Goal: Task Accomplishment & Management: Use online tool/utility

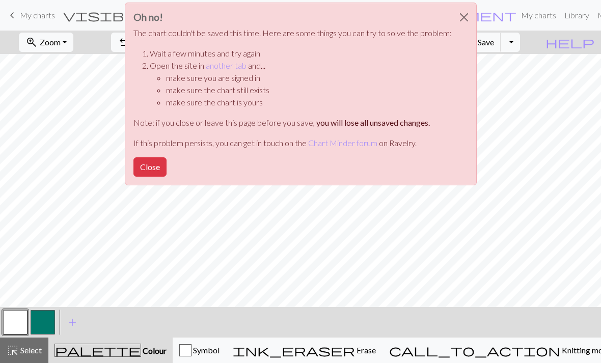
click at [160, 162] on button "Close" at bounding box center [149, 166] width 33 height 19
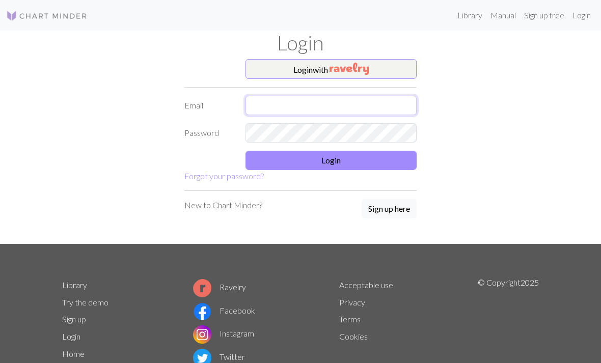
click at [345, 104] on input "text" at bounding box center [331, 105] width 171 height 19
type input "septemberchun@gmail.com"
click at [362, 157] on button "Login" at bounding box center [331, 160] width 171 height 19
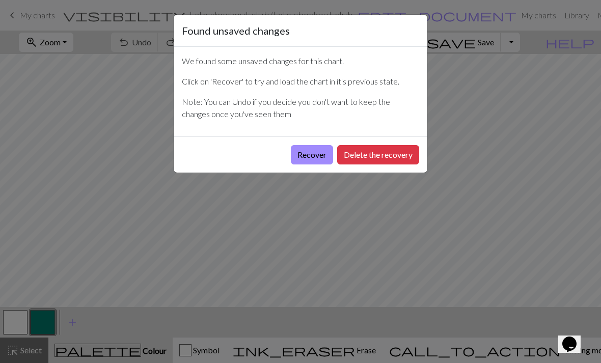
click at [313, 154] on button "Recover" at bounding box center [312, 154] width 42 height 19
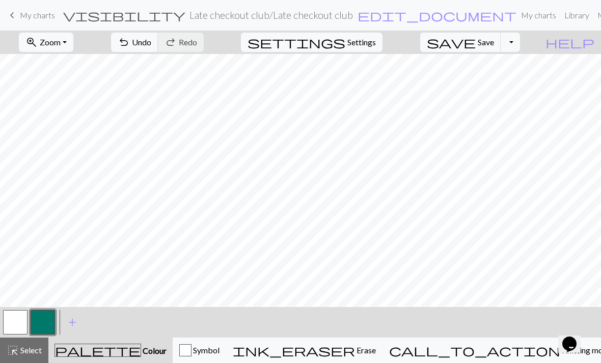
click at [494, 46] on span "Save" at bounding box center [486, 42] width 16 height 10
click at [73, 40] on button "zoom_in Zoom Zoom" at bounding box center [46, 42] width 55 height 19
click at [84, 60] on button "Fit all" at bounding box center [59, 65] width 80 height 16
